Goal: Navigation & Orientation: Find specific page/section

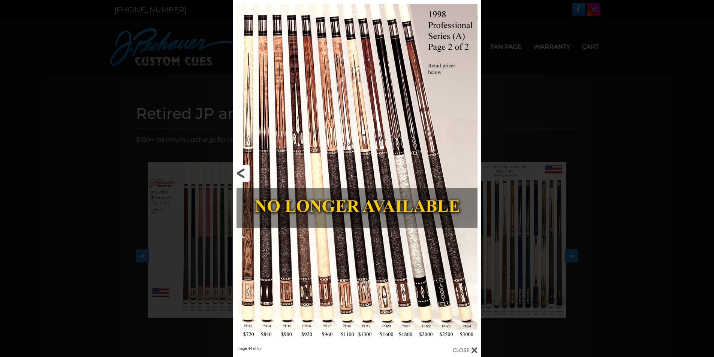
click at [245, 173] on link at bounding box center [289, 173] width 112 height 346
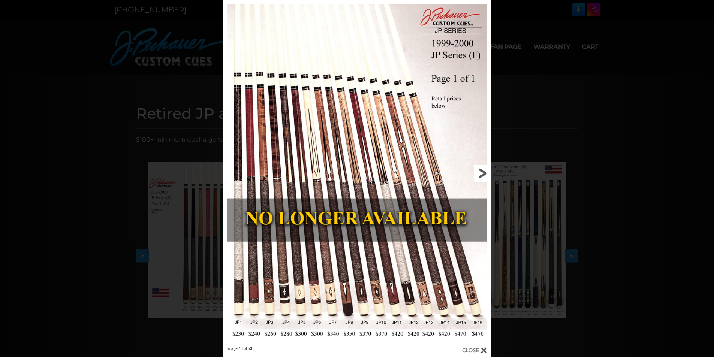
click at [485, 176] on link at bounding box center [430, 173] width 120 height 346
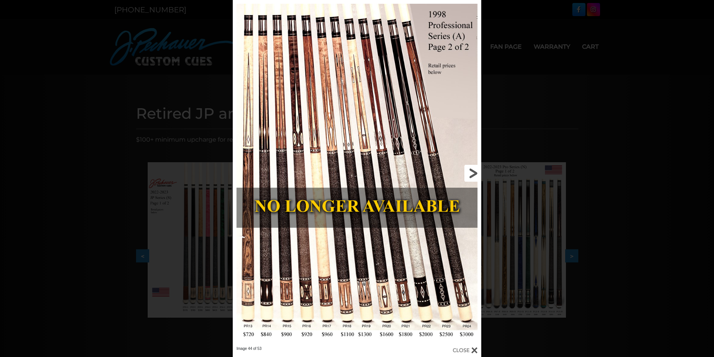
click at [474, 172] on link at bounding box center [425, 173] width 112 height 346
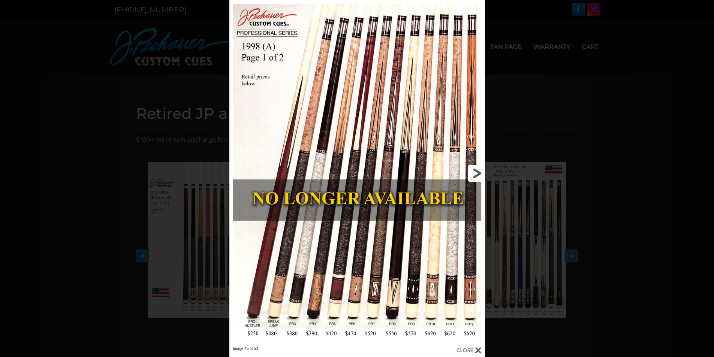
click at [474, 172] on link at bounding box center [427, 173] width 115 height 346
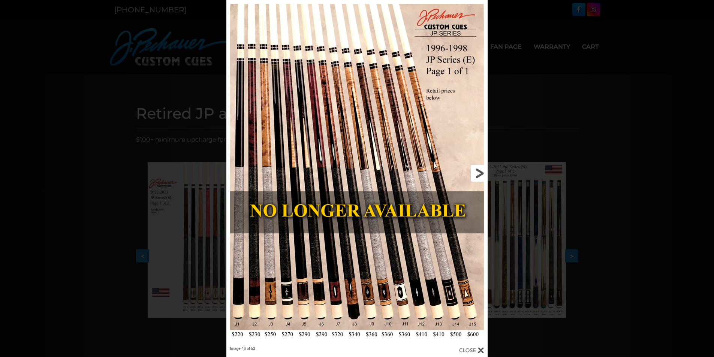
click at [479, 170] on link at bounding box center [429, 173] width 118 height 346
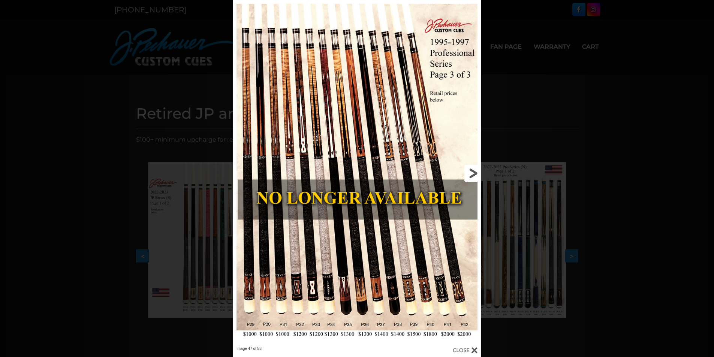
click at [475, 173] on link at bounding box center [425, 173] width 112 height 346
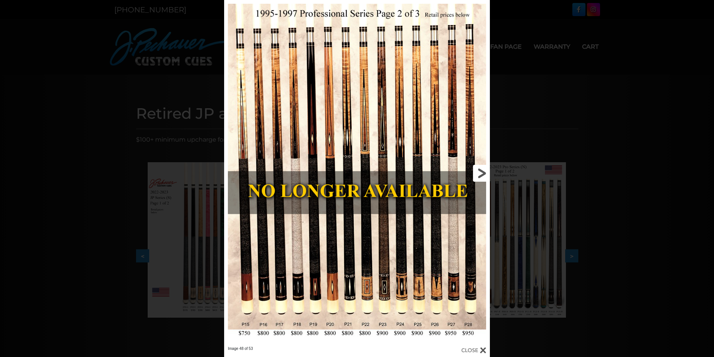
click at [481, 172] on link at bounding box center [430, 173] width 120 height 346
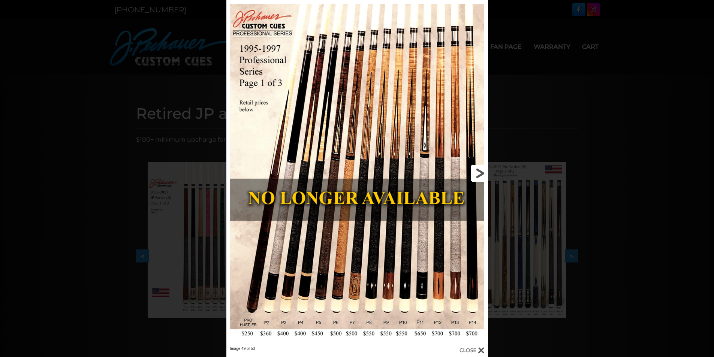
click at [481, 172] on link at bounding box center [429, 173] width 118 height 346
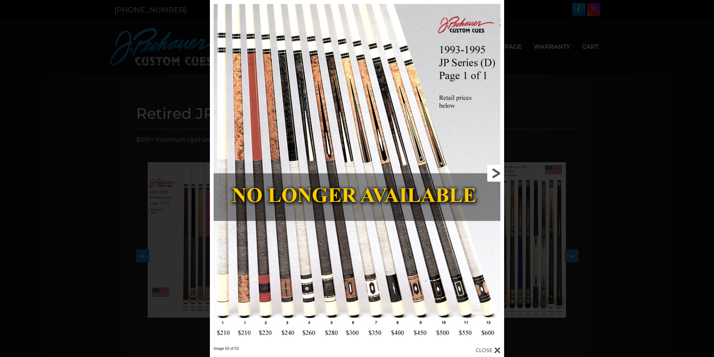
click at [493, 172] on link at bounding box center [438, 173] width 132 height 346
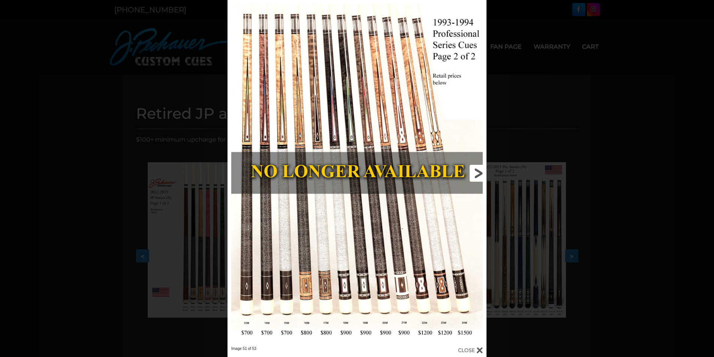
click at [477, 172] on link at bounding box center [428, 173] width 117 height 346
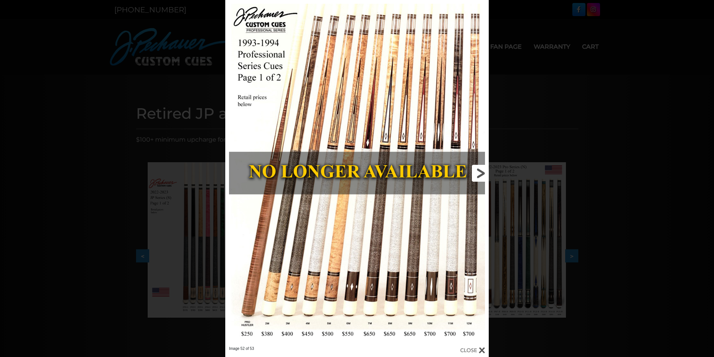
click at [479, 171] on link at bounding box center [429, 173] width 118 height 346
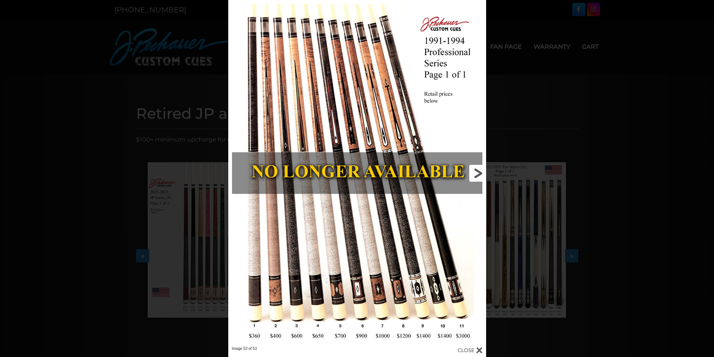
click at [479, 171] on link at bounding box center [428, 173] width 116 height 346
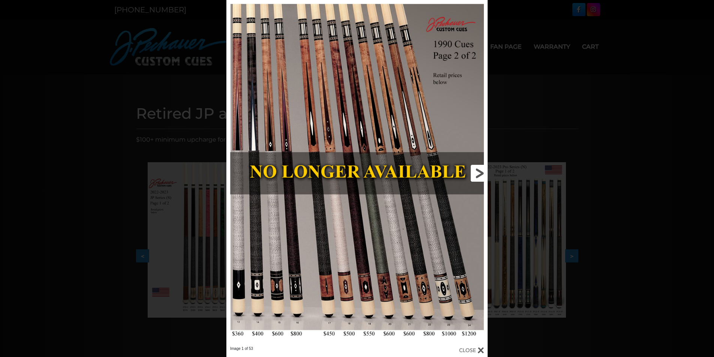
click at [479, 171] on link at bounding box center [429, 173] width 118 height 346
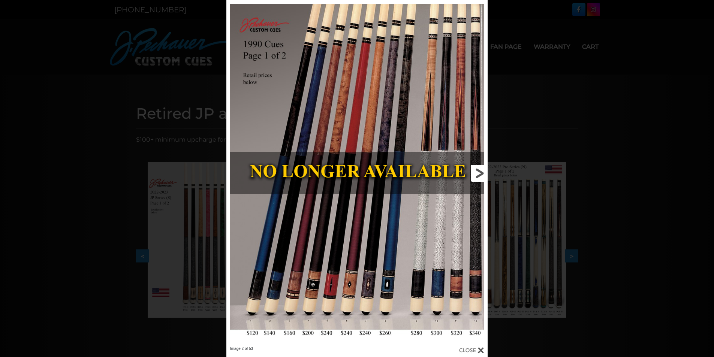
click at [478, 171] on link at bounding box center [429, 173] width 118 height 346
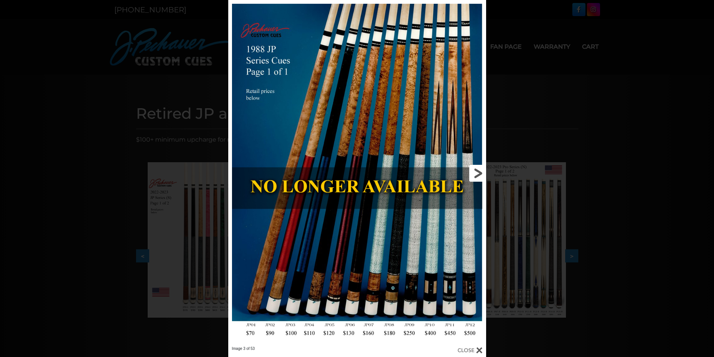
click at [478, 171] on link at bounding box center [428, 173] width 116 height 346
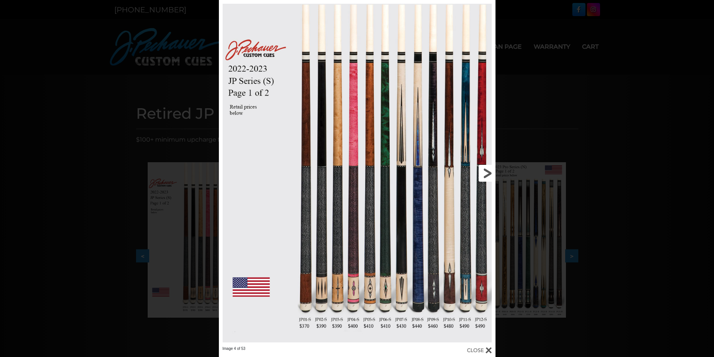
click at [485, 170] on link at bounding box center [433, 173] width 124 height 346
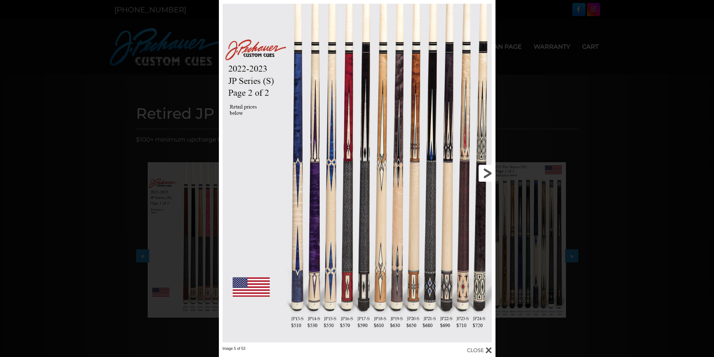
click at [486, 173] on link at bounding box center [433, 173] width 124 height 346
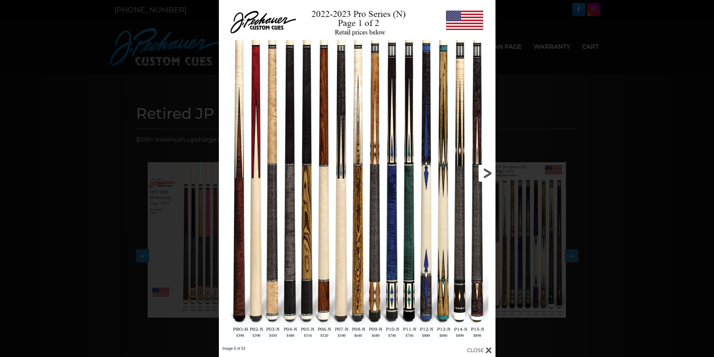
click at [486, 173] on link at bounding box center [433, 173] width 124 height 346
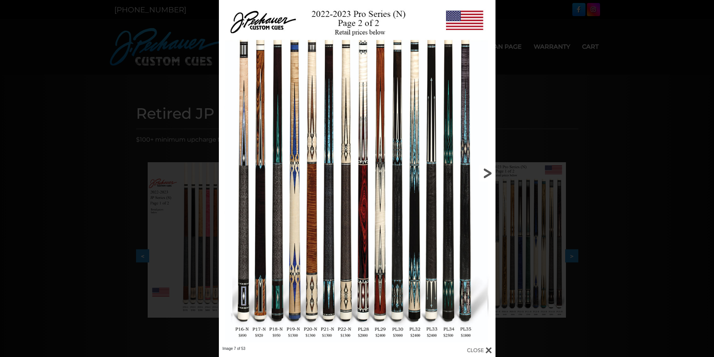
click at [486, 173] on link at bounding box center [433, 173] width 124 height 346
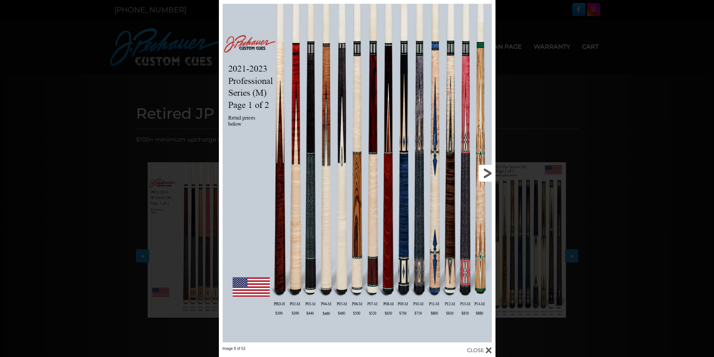
click at [486, 173] on link at bounding box center [433, 173] width 124 height 346
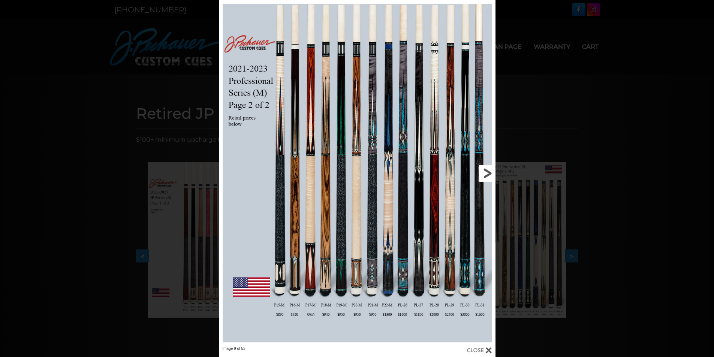
click at [486, 173] on link at bounding box center [433, 173] width 124 height 346
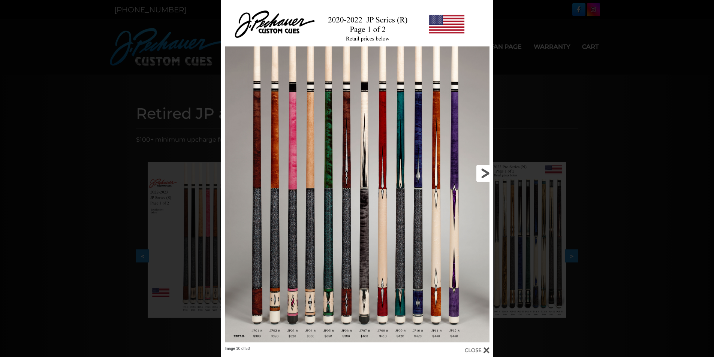
click at [486, 173] on link at bounding box center [432, 173] width 123 height 346
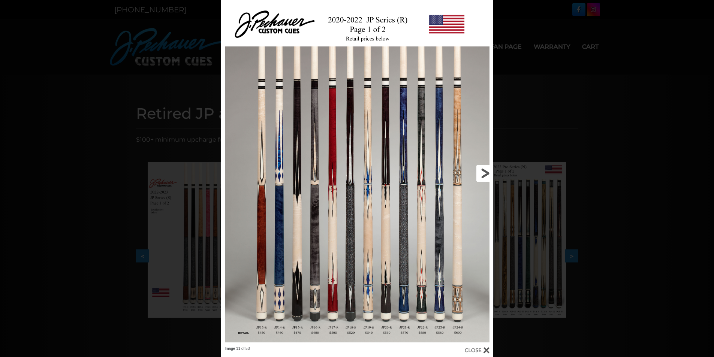
click at [486, 173] on link at bounding box center [432, 173] width 123 height 346
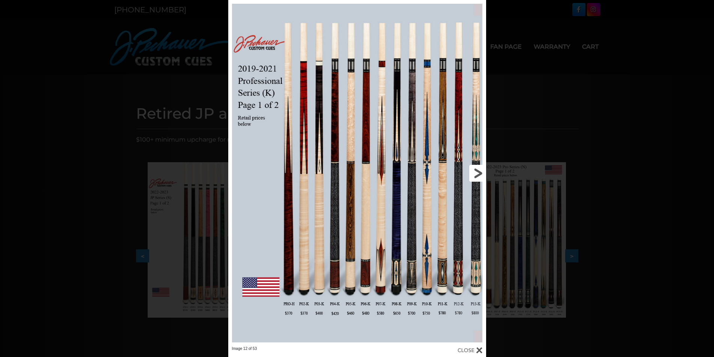
click at [478, 172] on link at bounding box center [428, 173] width 116 height 346
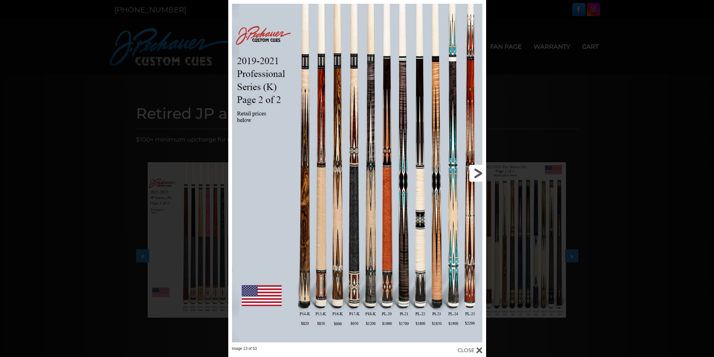
click at [478, 172] on link at bounding box center [428, 173] width 116 height 346
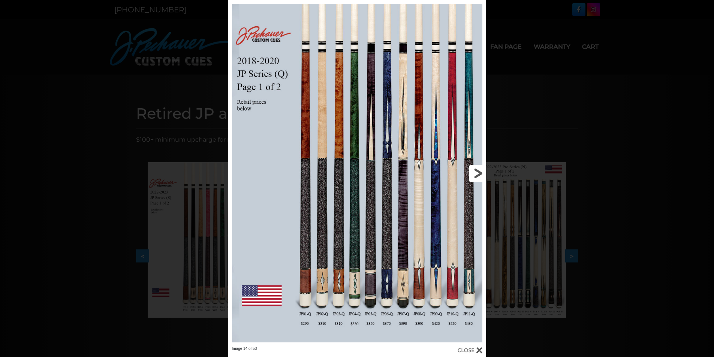
click at [478, 172] on link at bounding box center [428, 173] width 116 height 346
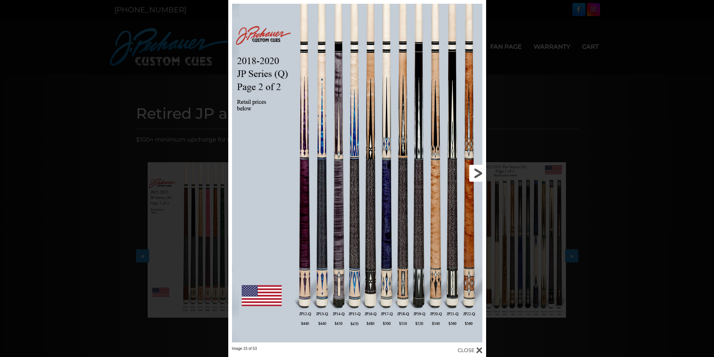
click at [478, 172] on link at bounding box center [428, 173] width 116 height 346
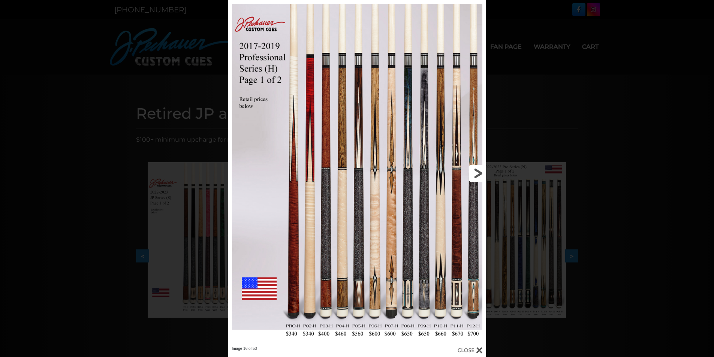
click at [478, 172] on link at bounding box center [428, 173] width 116 height 346
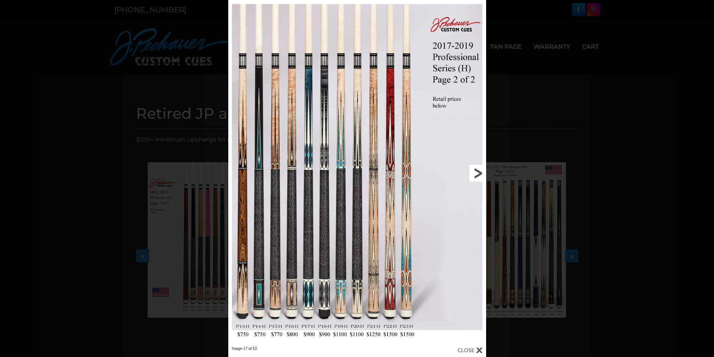
click at [478, 172] on link at bounding box center [428, 173] width 116 height 346
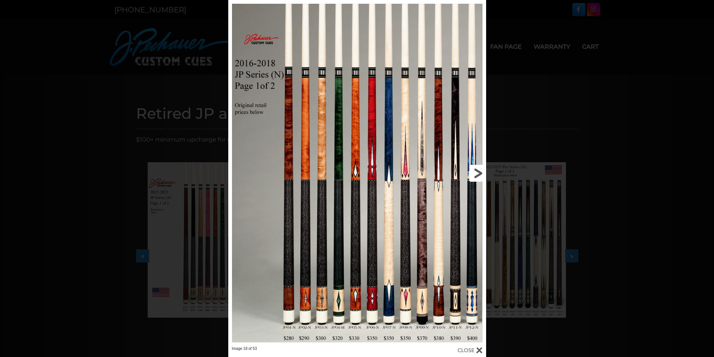
click at [478, 172] on link at bounding box center [428, 173] width 116 height 346
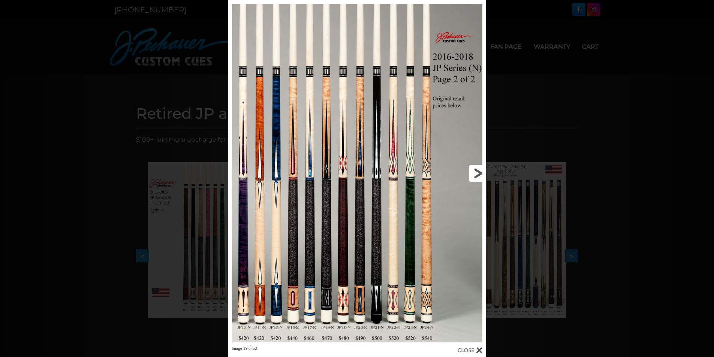
click at [477, 170] on link at bounding box center [428, 173] width 116 height 346
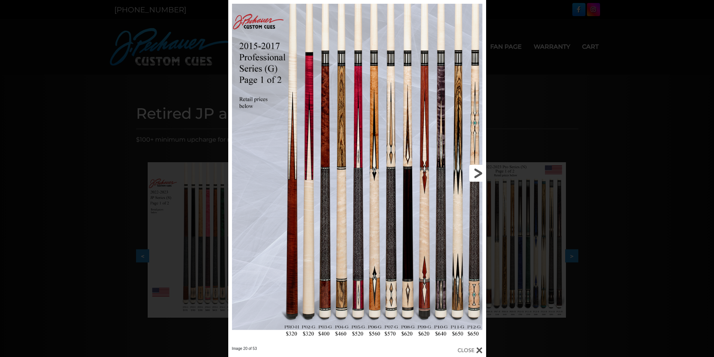
click at [477, 170] on link at bounding box center [428, 173] width 116 height 346
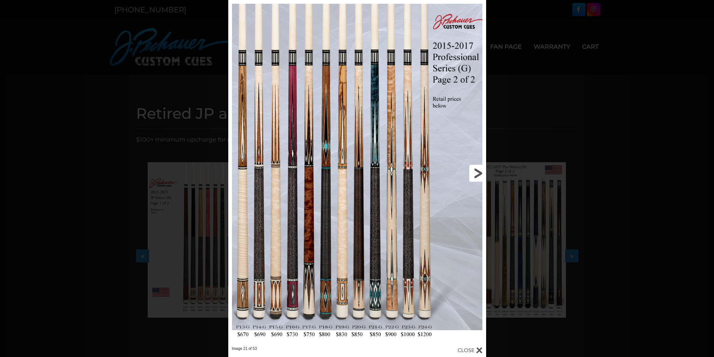
click at [477, 171] on link at bounding box center [428, 173] width 116 height 346
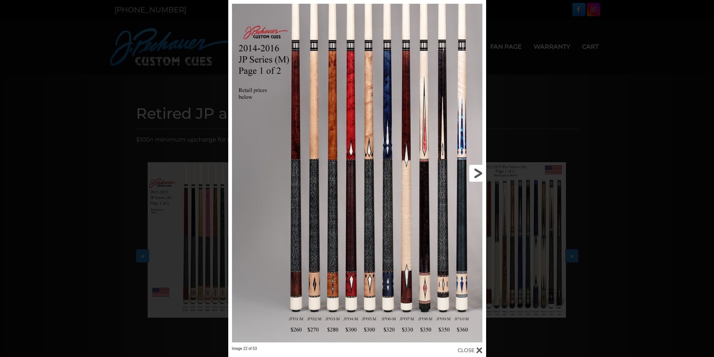
click at [477, 172] on link at bounding box center [428, 173] width 116 height 346
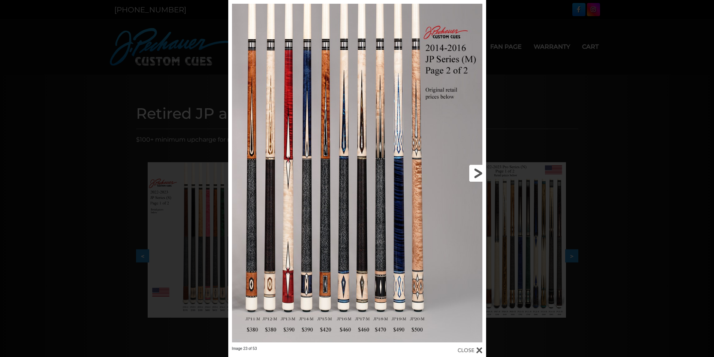
click at [477, 172] on link at bounding box center [428, 173] width 116 height 346
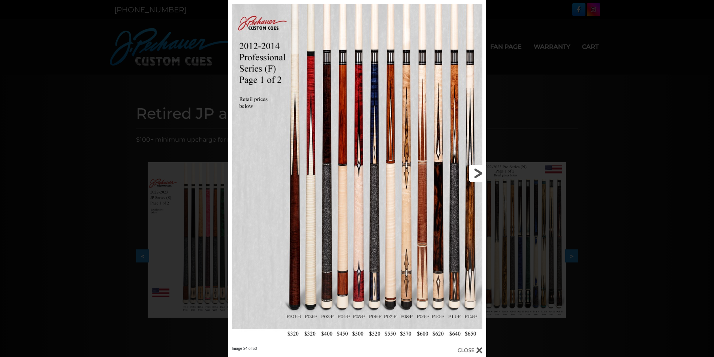
click at [477, 172] on link at bounding box center [428, 173] width 116 height 346
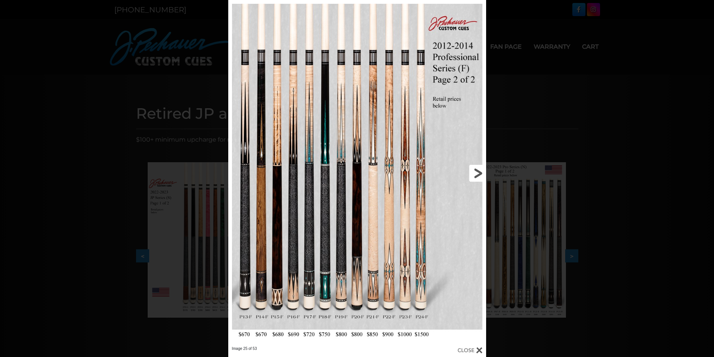
click at [477, 172] on link at bounding box center [428, 173] width 116 height 346
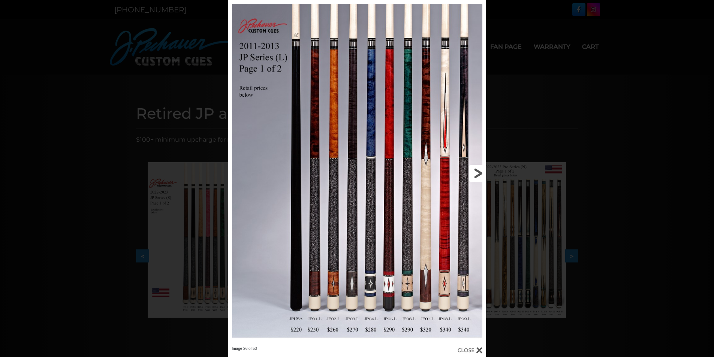
click at [477, 172] on link at bounding box center [428, 173] width 116 height 346
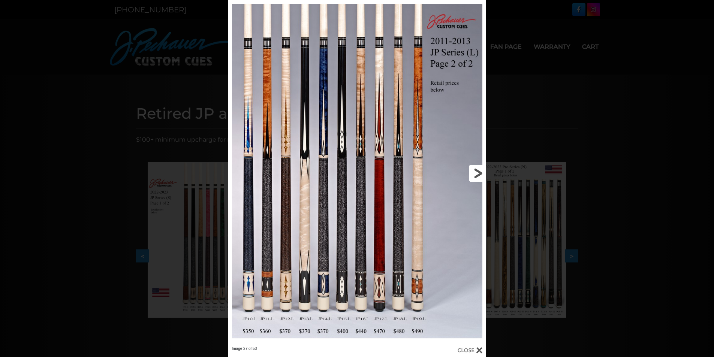
click at [477, 172] on link at bounding box center [428, 173] width 116 height 346
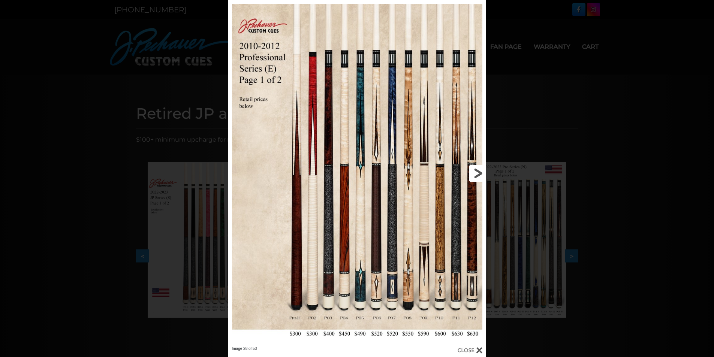
click at [477, 172] on link at bounding box center [428, 173] width 116 height 346
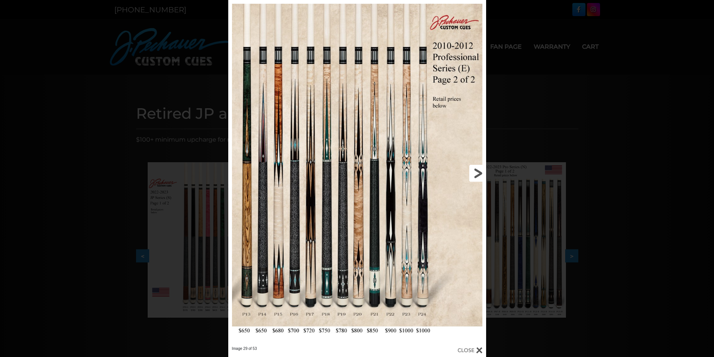
click at [477, 172] on link at bounding box center [428, 173] width 116 height 346
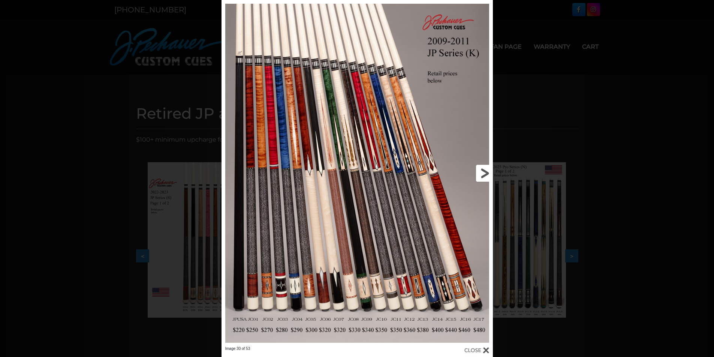
click at [484, 172] on link at bounding box center [432, 173] width 122 height 346
